Goal: Connect with others: Participate in discussion

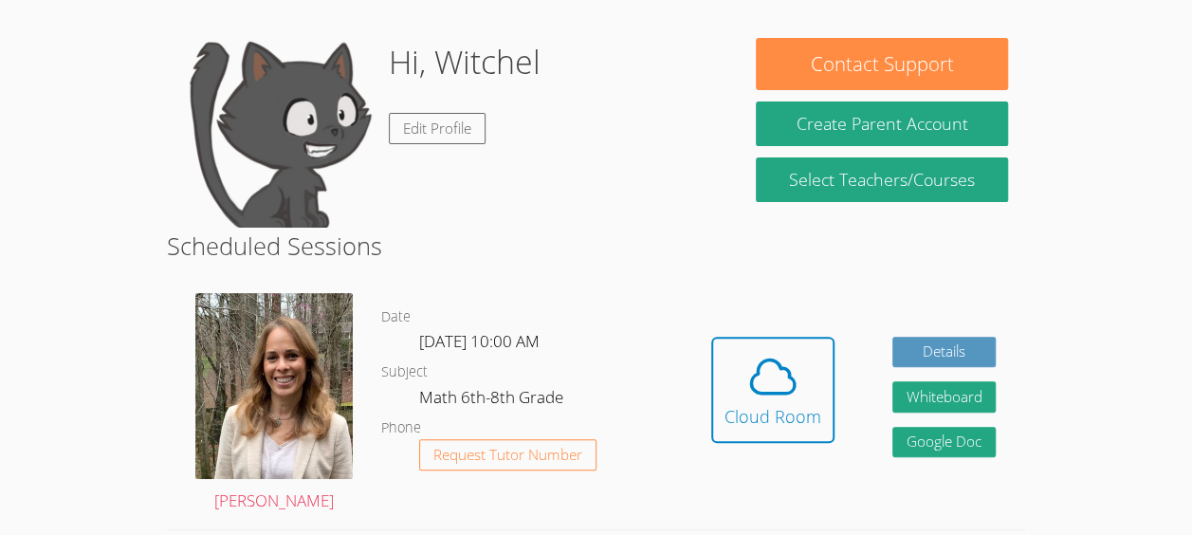
scroll to position [158, 0]
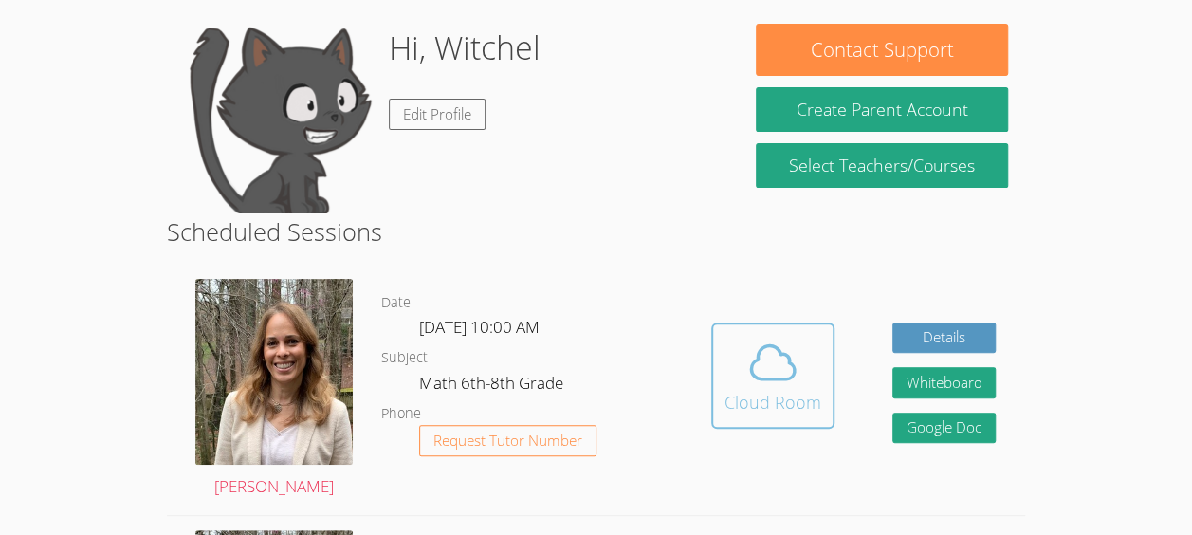
click at [736, 359] on span at bounding box center [773, 362] width 97 height 53
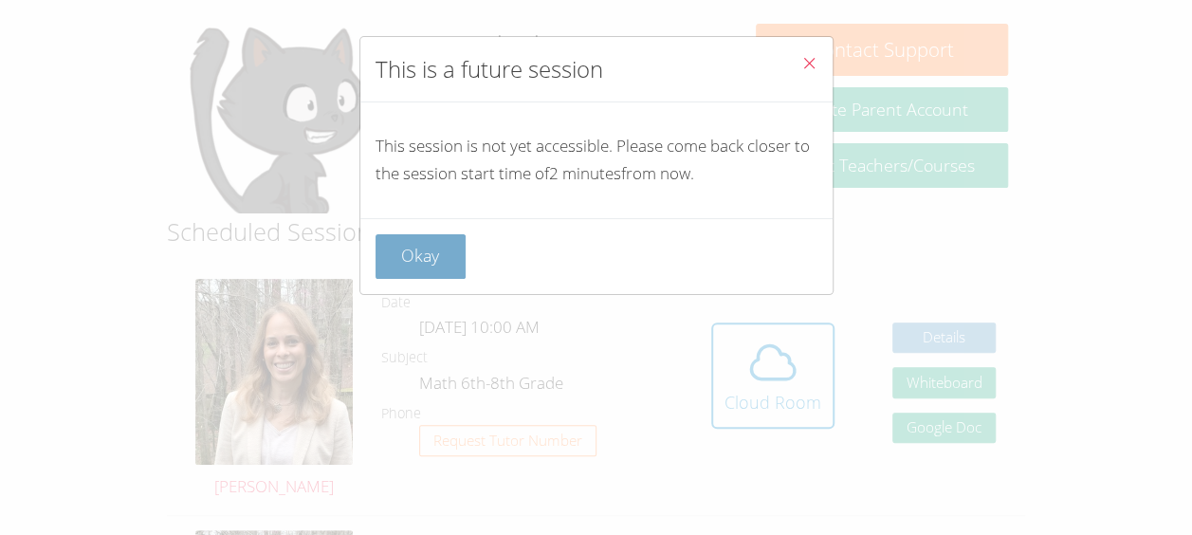
click at [410, 271] on button "Okay" at bounding box center [421, 256] width 91 height 45
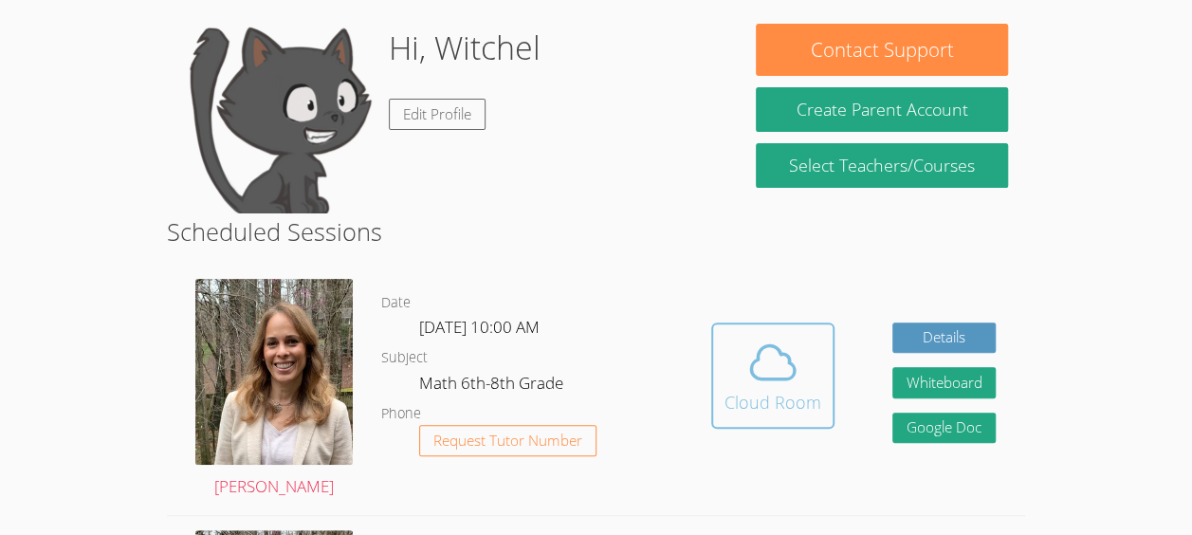
click at [781, 393] on div "Cloud Room" at bounding box center [773, 402] width 97 height 27
click at [795, 412] on div "Cloud Room" at bounding box center [773, 402] width 97 height 27
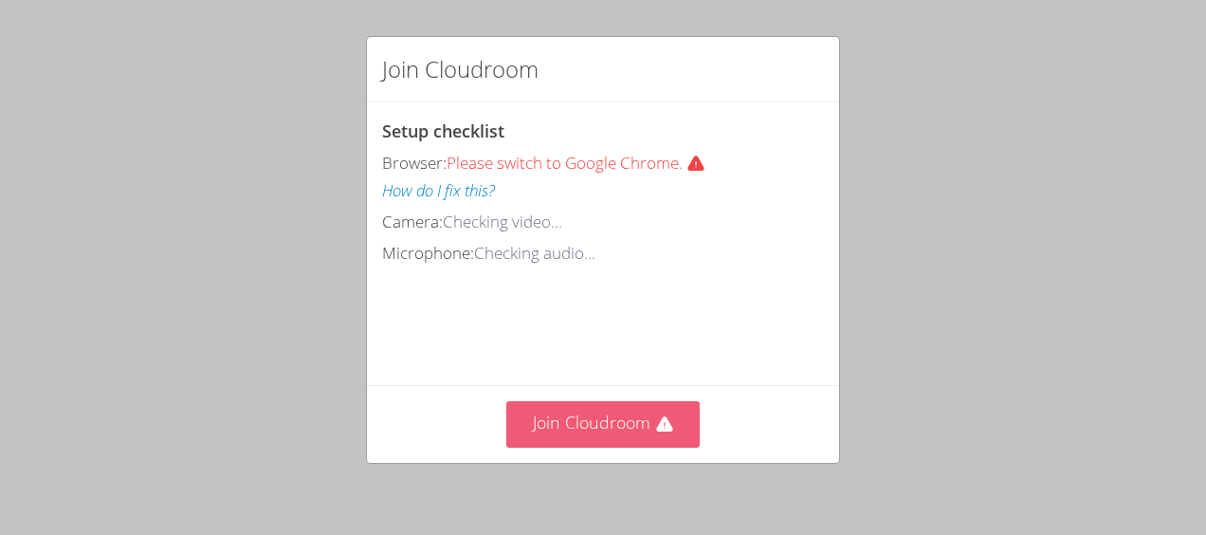
click at [531, 423] on button "Join Cloudroom" at bounding box center [603, 424] width 194 height 46
click at [568, 413] on button "Join Cloudroom" at bounding box center [603, 424] width 194 height 46
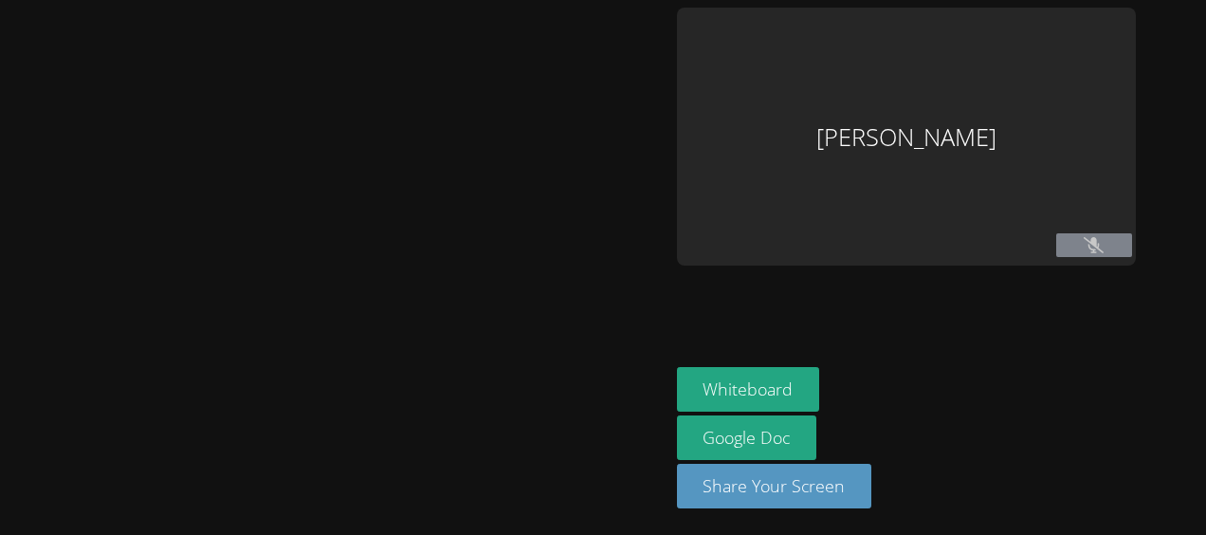
click at [570, 432] on div at bounding box center [335, 268] width 654 height 520
click at [561, 436] on div at bounding box center [335, 268] width 654 height 520
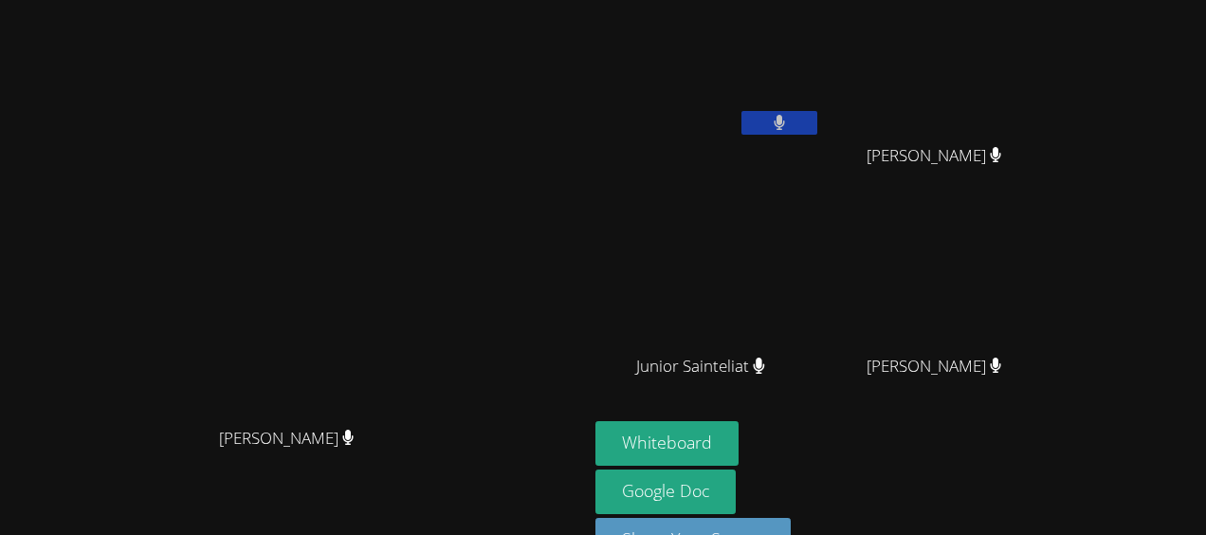
click at [193, 95] on video at bounding box center [294, 256] width 285 height 322
click at [739, 429] on button "Whiteboard" at bounding box center [667, 443] width 143 height 45
click at [785, 120] on icon at bounding box center [779, 123] width 11 height 16
click at [818, 120] on button at bounding box center [780, 123] width 76 height 24
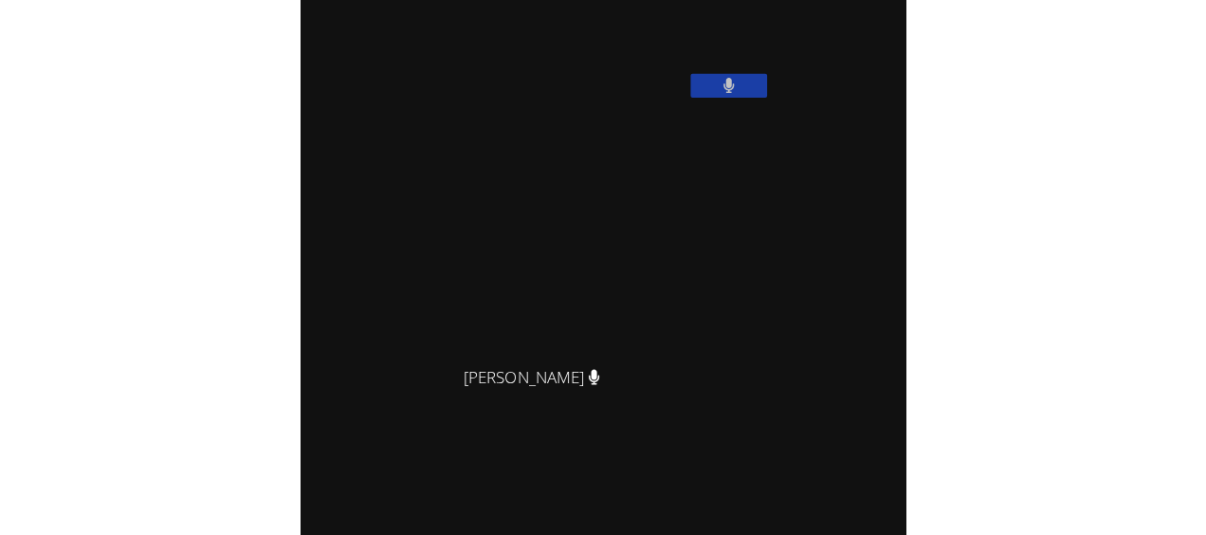
scroll to position [474, 0]
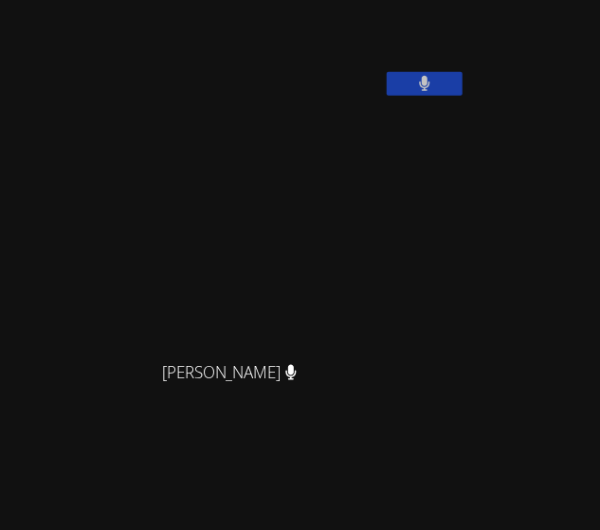
click at [420, 92] on icon at bounding box center [424, 84] width 11 height 16
click at [432, 92] on icon at bounding box center [424, 84] width 20 height 16
drag, startPoint x: 495, startPoint y: 98, endPoint x: 522, endPoint y: -14, distance: 115.0
click at [522, 0] on html "Sandra Davis Sandra Davis Witchel Thelusma Dachka Nelson Dachka Nelson Junior S…" at bounding box center [300, 265] width 600 height 530
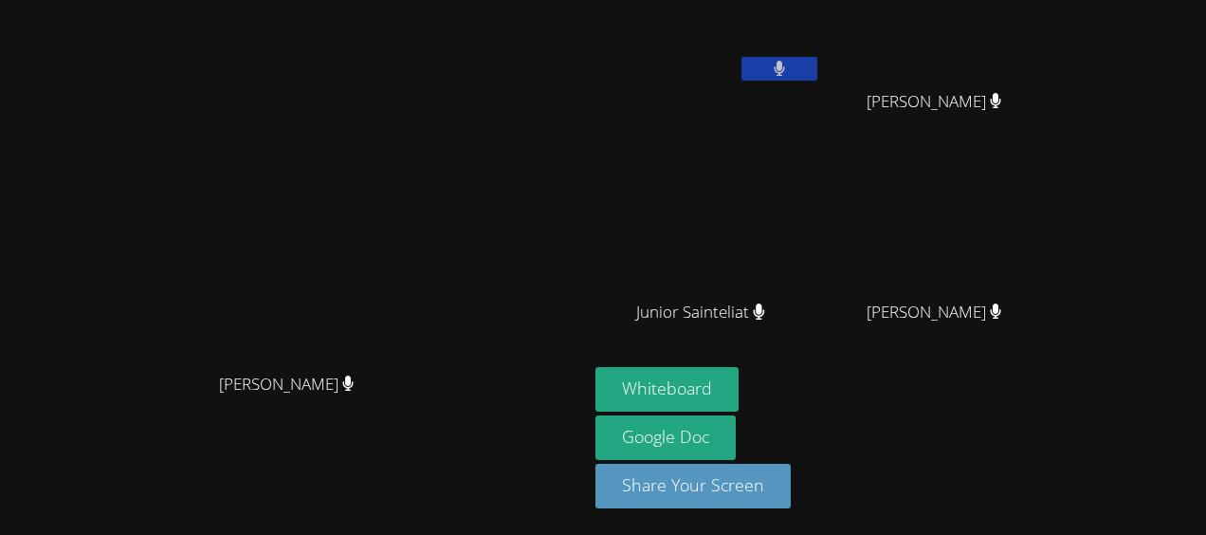
scroll to position [51, 0]
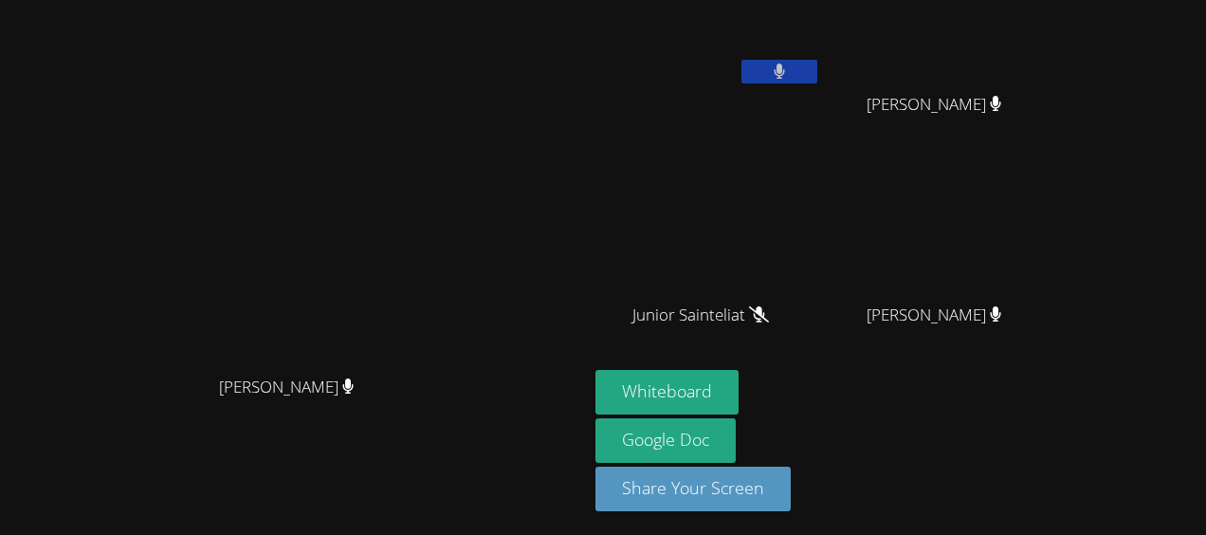
click at [785, 72] on icon at bounding box center [779, 72] width 11 height 16
click at [818, 72] on button at bounding box center [780, 72] width 76 height 24
click at [818, 70] on button at bounding box center [780, 72] width 76 height 24
click at [786, 76] on icon at bounding box center [780, 72] width 12 height 16
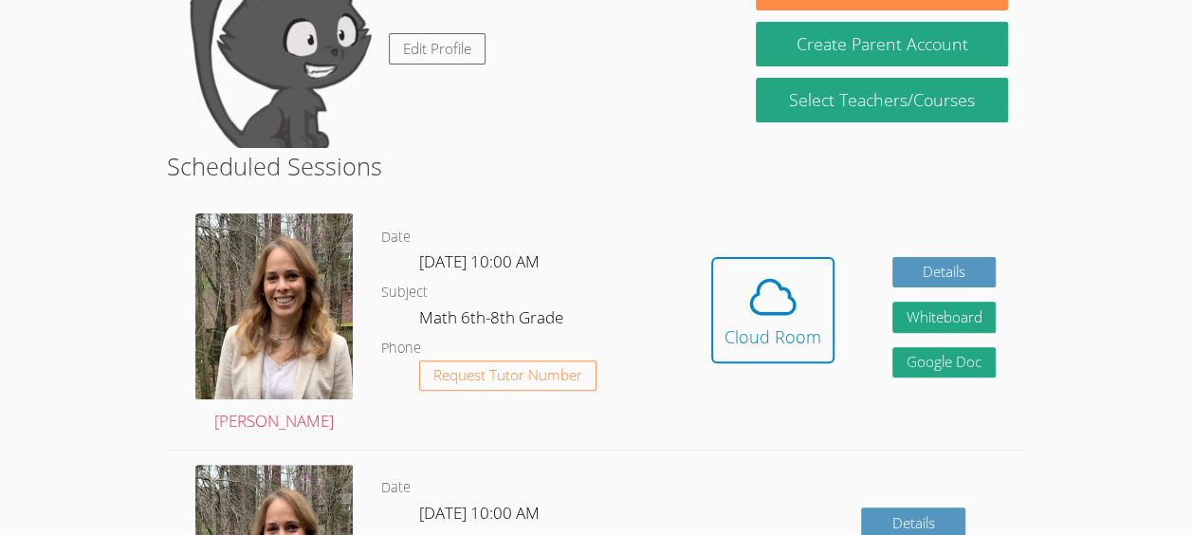
scroll to position [158, 0]
